Goal: Use online tool/utility: Utilize a website feature to perform a specific function

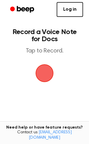
click at [43, 69] on span "button" at bounding box center [44, 73] width 32 height 32
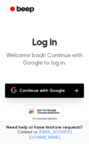
click at [44, 91] on button "Continue with Google" at bounding box center [44, 90] width 79 height 14
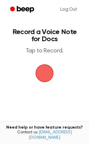
click at [51, 80] on span "button" at bounding box center [44, 72] width 33 height 33
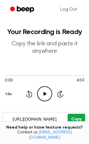
click at [73, 118] on button "Copy" at bounding box center [75, 119] width 17 height 11
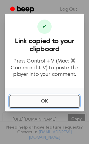
click at [49, 99] on button "OK" at bounding box center [44, 101] width 70 height 13
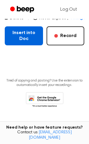
click at [25, 36] on button "Insert into Doc" at bounding box center [24, 35] width 38 height 19
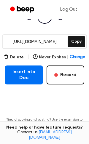
scroll to position [117, 0]
